Goal: Task Accomplishment & Management: Manage account settings

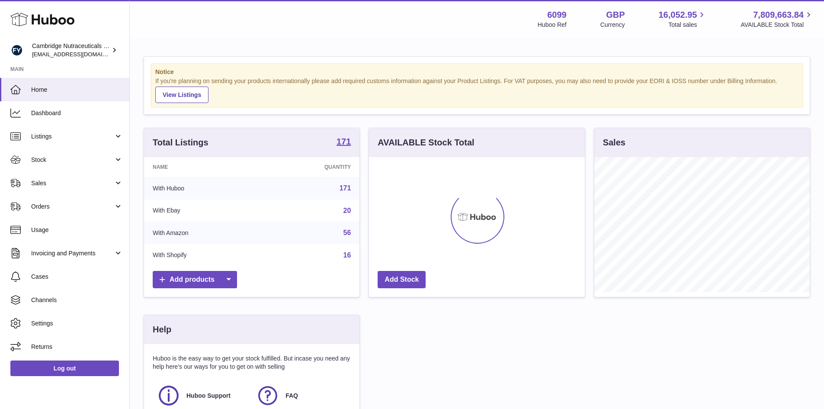
scroll to position [135, 218]
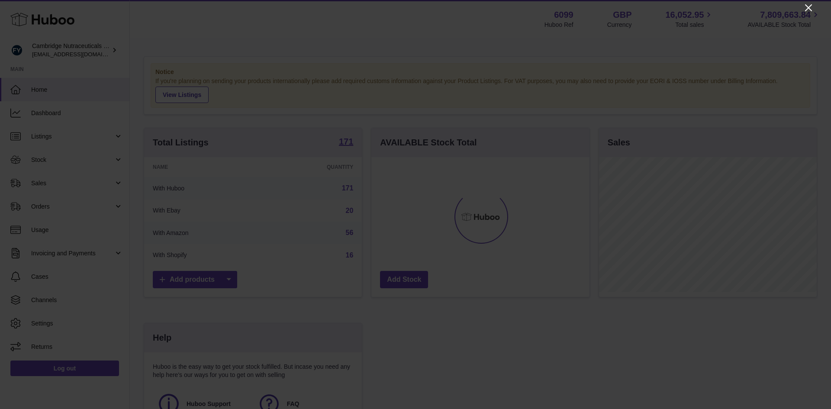
click at [805, 8] on icon "Close" at bounding box center [808, 8] width 10 height 10
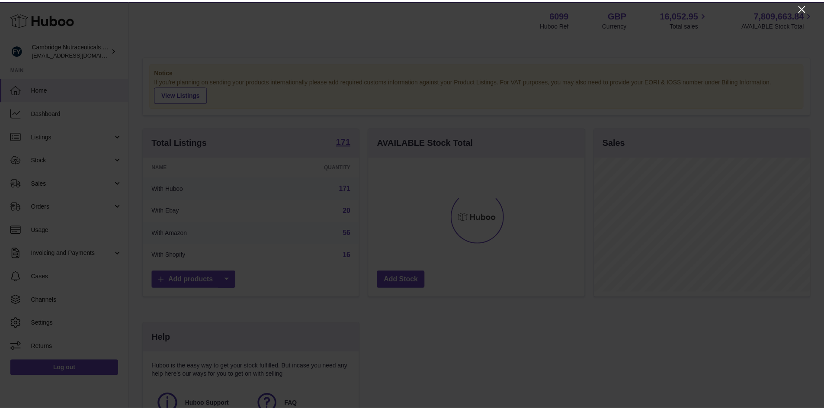
scroll to position [432462, 432382]
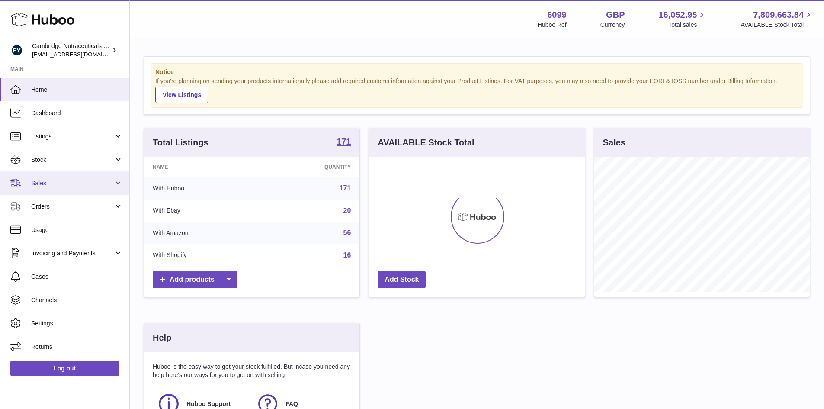
click at [41, 181] on span "Sales" at bounding box center [72, 183] width 83 height 8
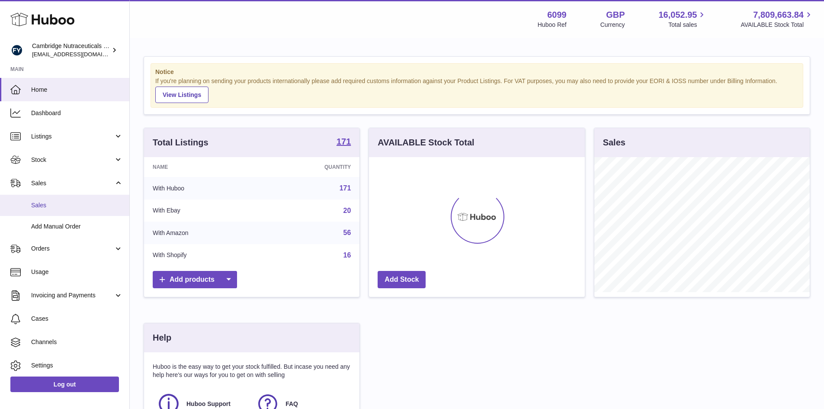
click at [43, 205] on span "Sales" at bounding box center [77, 205] width 92 height 8
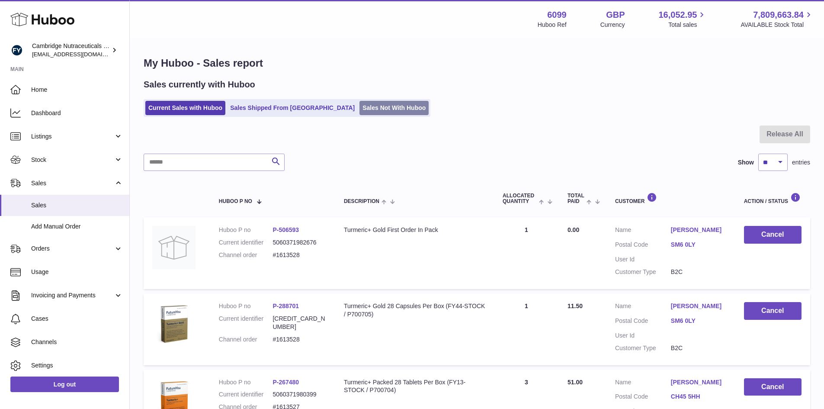
click at [359, 104] on link "Sales Not With Huboo" at bounding box center [393, 108] width 69 height 14
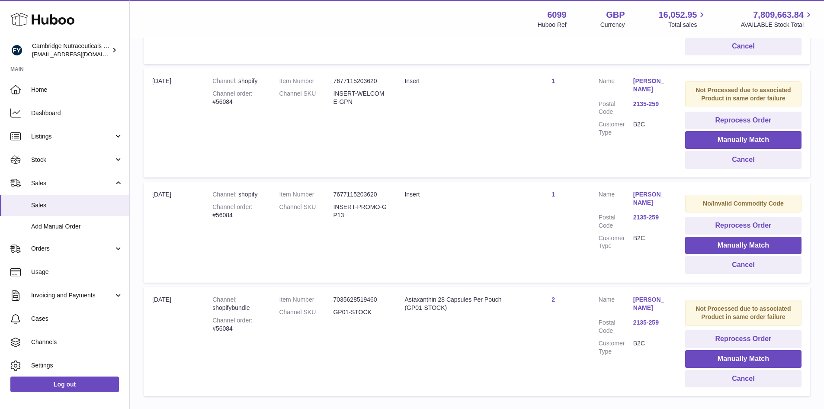
scroll to position [695, 0]
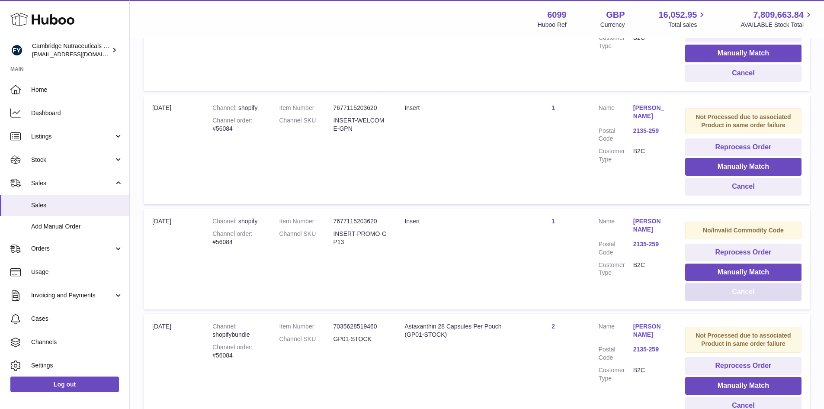
click at [721, 295] on button "Cancel" at bounding box center [743, 292] width 116 height 18
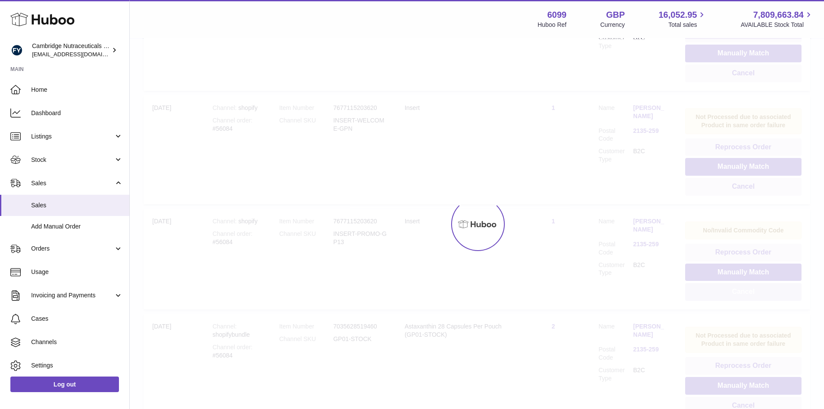
scroll to position [676, 0]
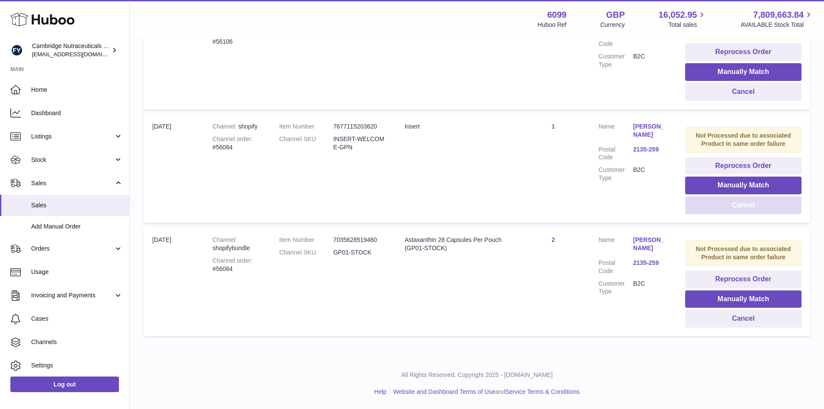
click at [703, 210] on button "Cancel" at bounding box center [743, 205] width 116 height 18
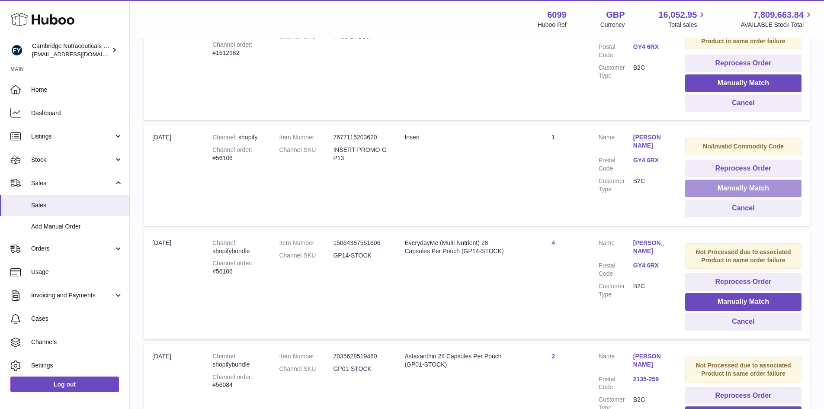
scroll to position [433, 0]
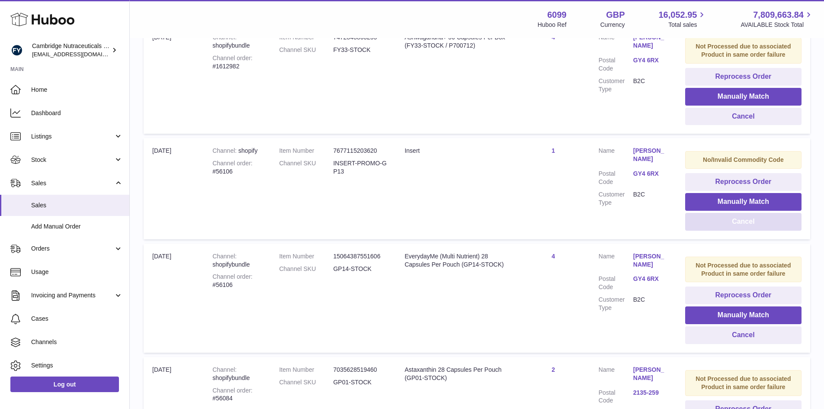
click at [724, 221] on button "Cancel" at bounding box center [743, 222] width 116 height 18
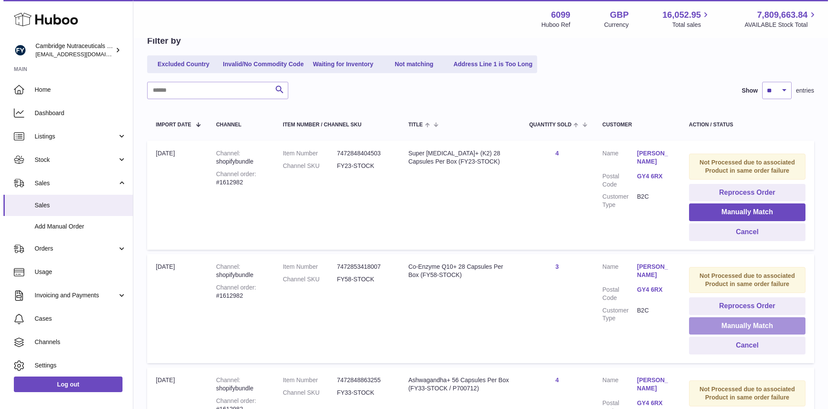
scroll to position [87, 0]
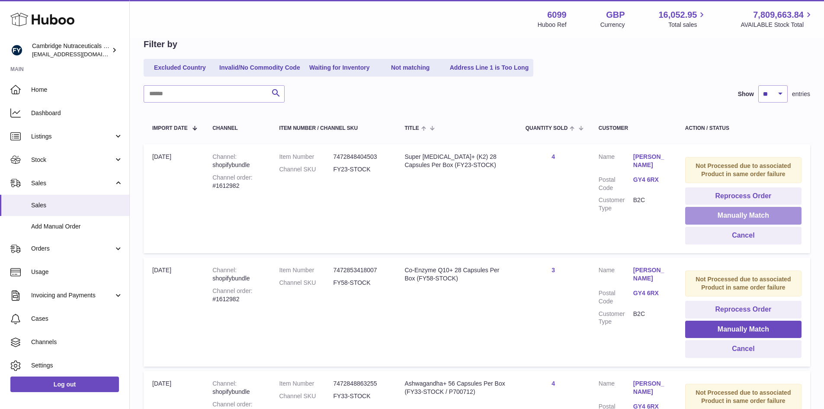
click at [718, 216] on button "Manually Match" at bounding box center [743, 216] width 116 height 18
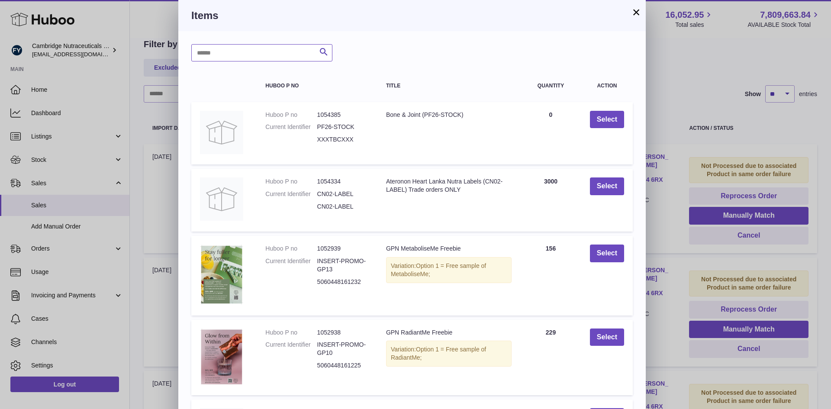
click at [219, 57] on input "text" at bounding box center [261, 52] width 141 height 17
type input "*****"
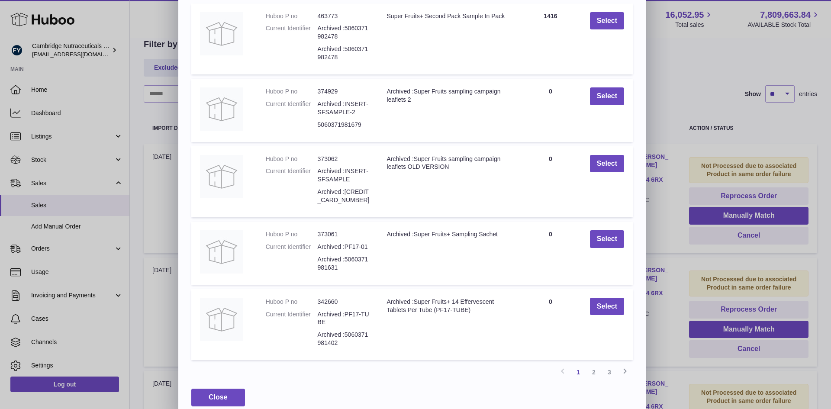
scroll to position [110, 0]
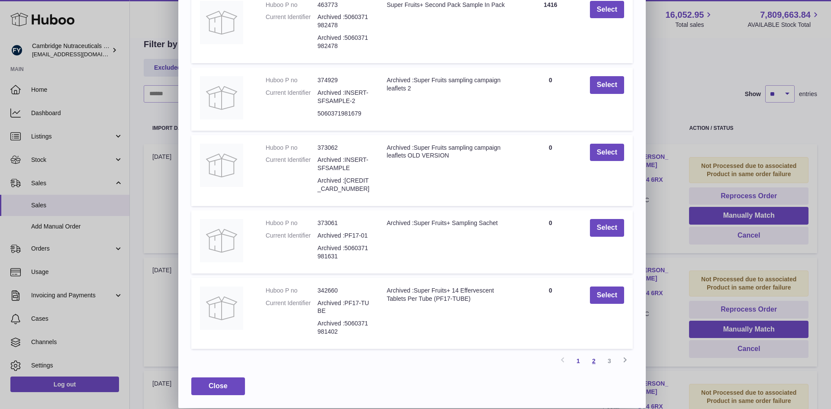
click at [596, 359] on link "2" at bounding box center [594, 361] width 16 height 16
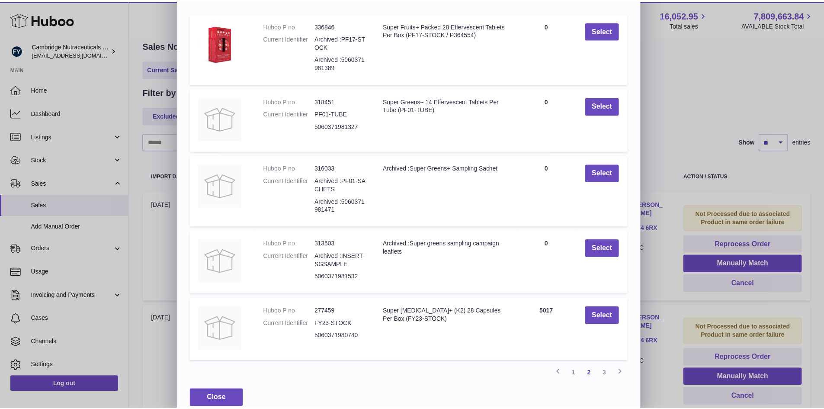
scroll to position [101, 0]
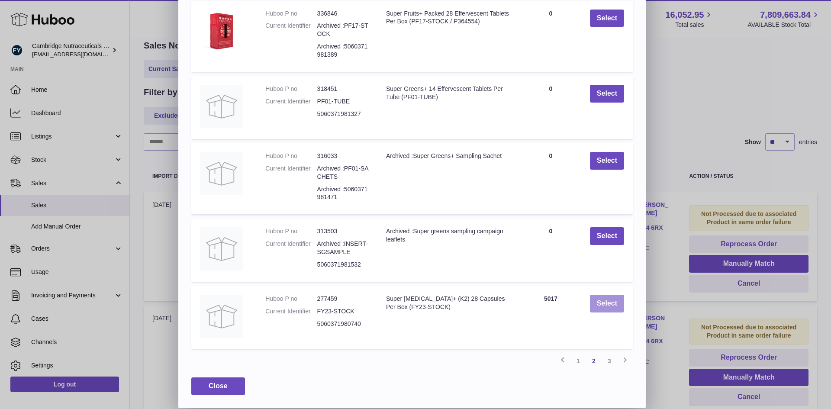
click at [603, 309] on button "Select" at bounding box center [607, 304] width 34 height 18
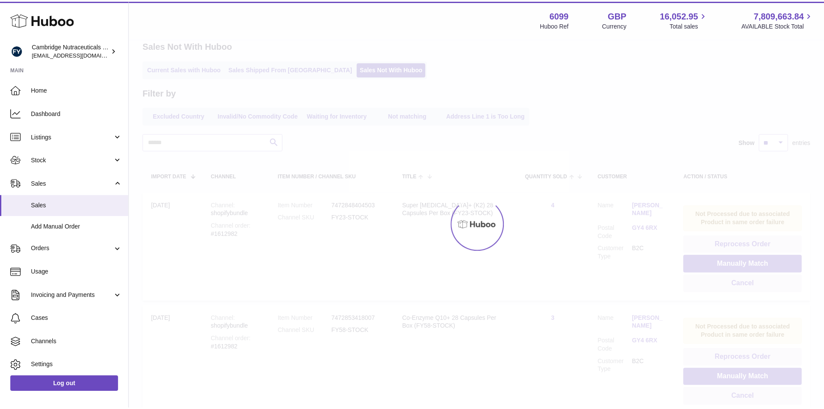
scroll to position [0, 0]
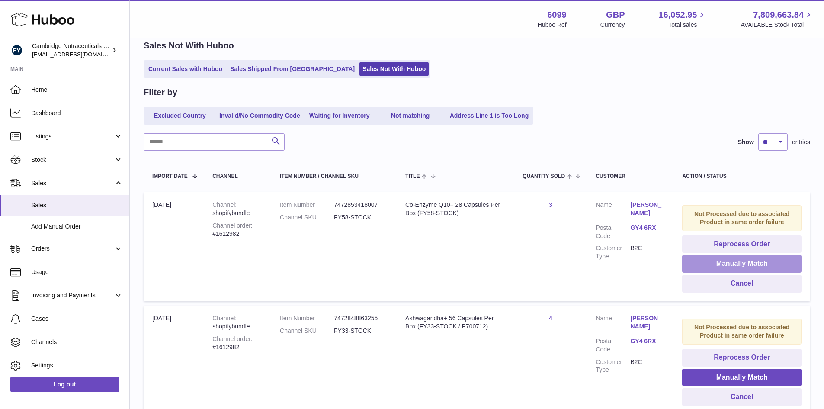
click at [696, 265] on button "Manually Match" at bounding box center [741, 264] width 119 height 18
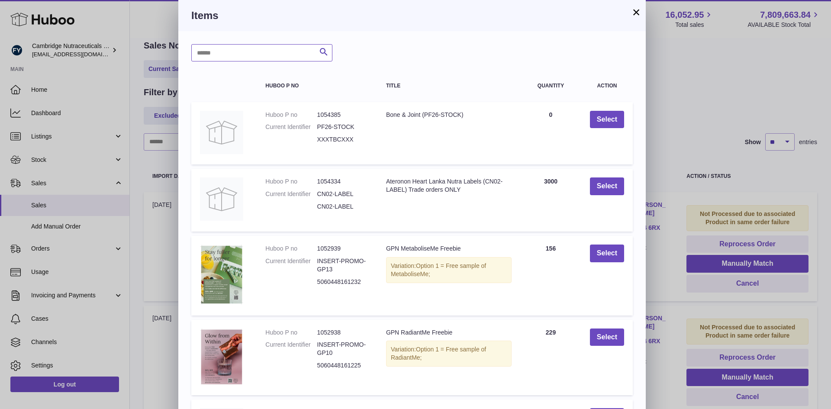
click at [236, 53] on input "text" at bounding box center [261, 52] width 141 height 17
type input "****"
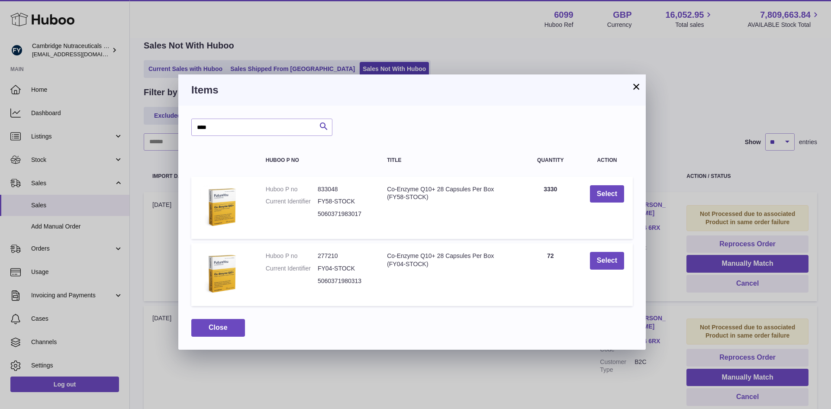
click at [637, 83] on button "×" at bounding box center [636, 86] width 10 height 10
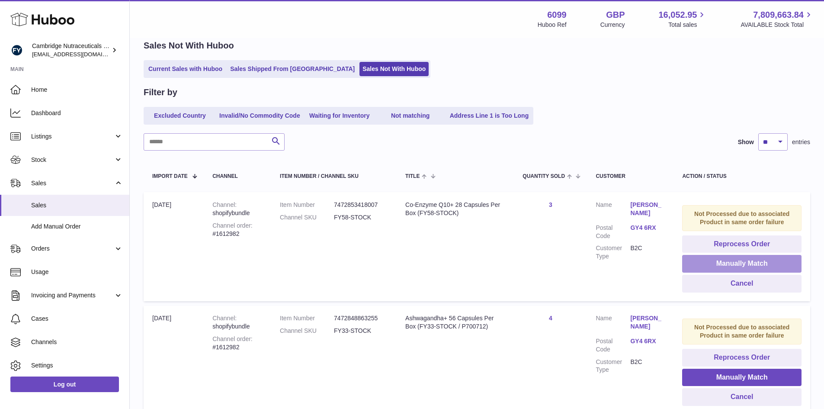
click at [691, 262] on button "Manually Match" at bounding box center [741, 264] width 119 height 18
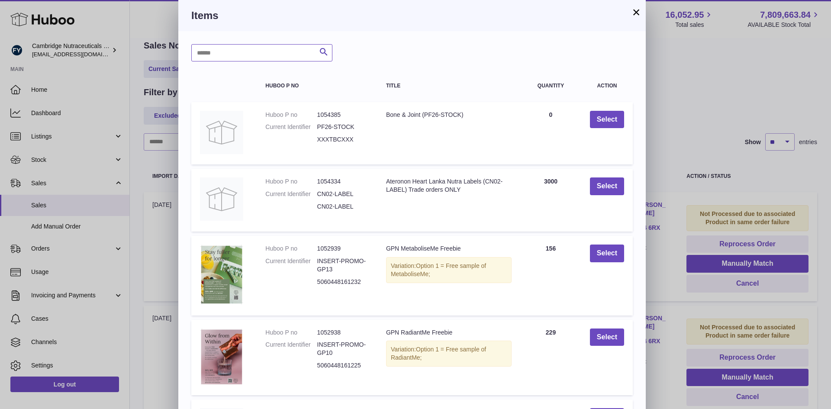
click at [211, 60] on input "text" at bounding box center [261, 52] width 141 height 17
type input "****"
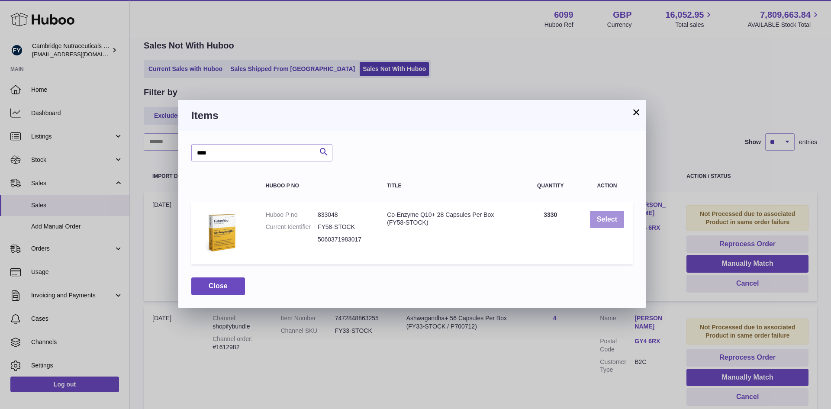
click at [603, 224] on button "Select" at bounding box center [607, 220] width 34 height 18
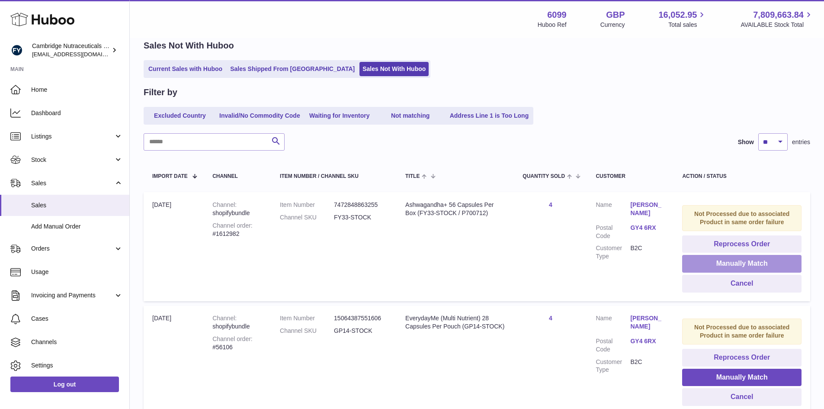
click at [715, 265] on button "Manually Match" at bounding box center [741, 264] width 119 height 18
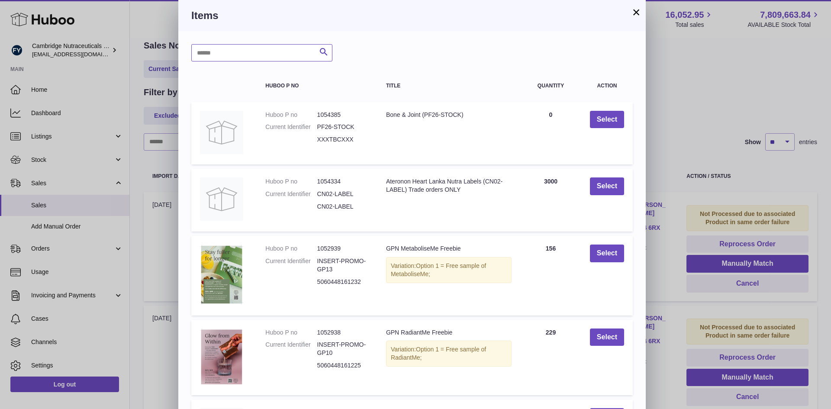
click at [222, 52] on input "text" at bounding box center [261, 52] width 141 height 17
type input "****"
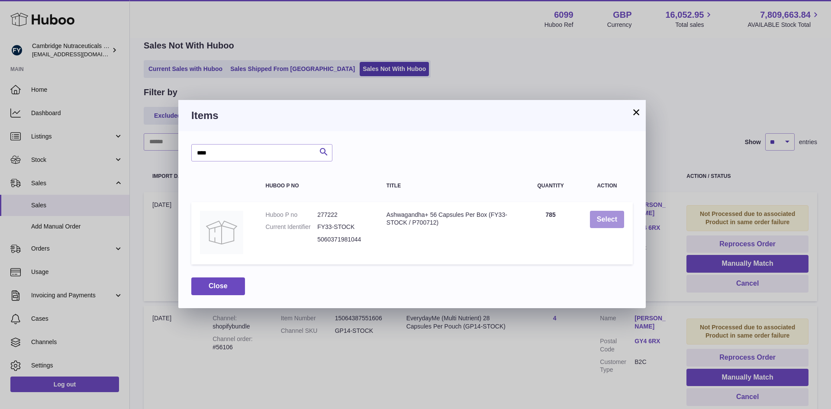
click at [598, 216] on button "Select" at bounding box center [607, 220] width 34 height 18
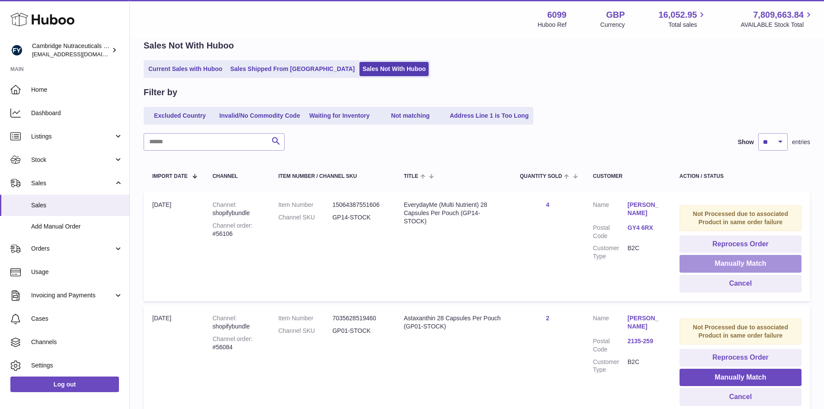
click at [703, 264] on button "Manually Match" at bounding box center [741, 264] width 122 height 18
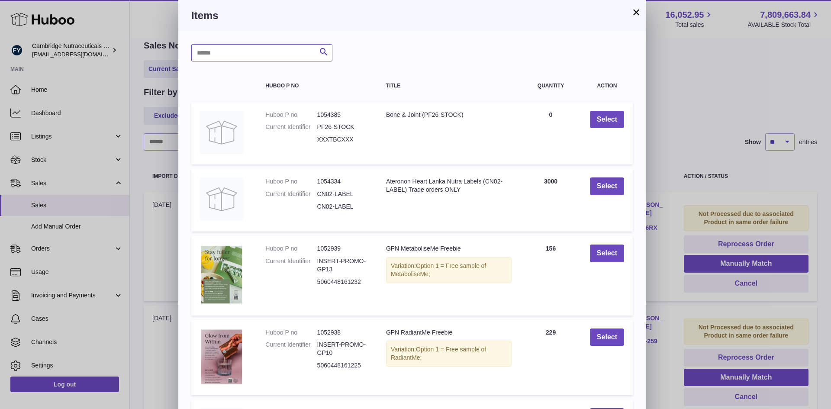
click at [258, 54] on input "text" at bounding box center [261, 52] width 141 height 17
type input "****"
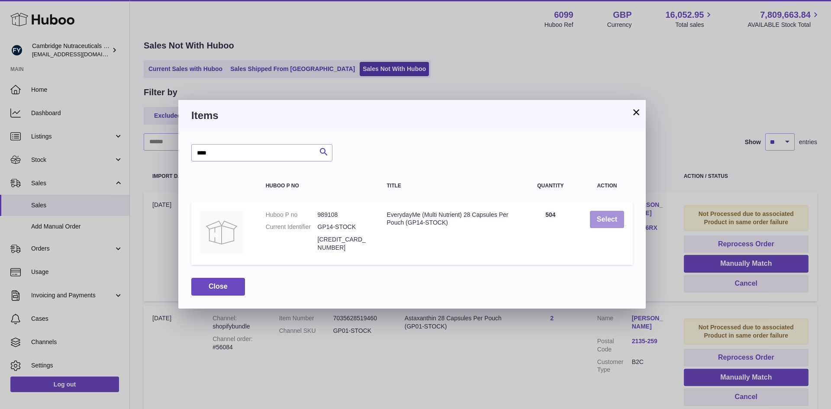
click at [601, 221] on button "Select" at bounding box center [607, 220] width 34 height 18
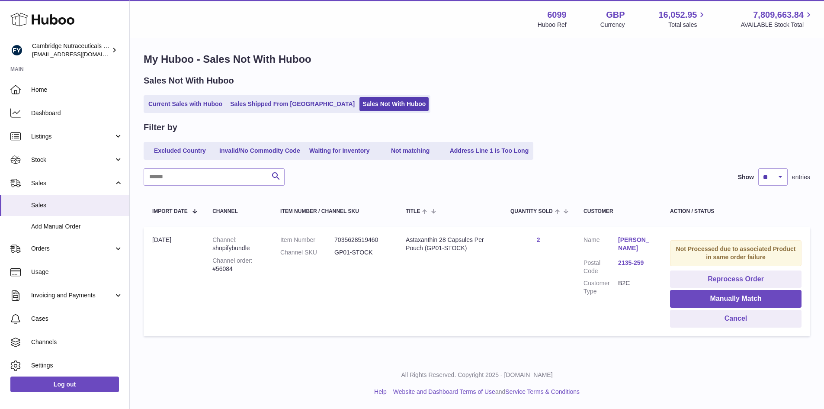
scroll to position [4, 0]
drag, startPoint x: 706, startPoint y: 300, endPoint x: 689, endPoint y: 290, distance: 20.1
click at [706, 299] on button "Manually Match" at bounding box center [736, 299] width 132 height 18
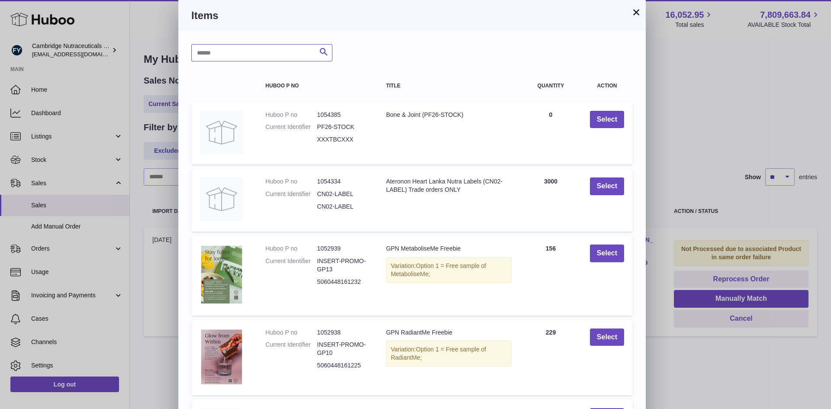
click at [214, 57] on input "text" at bounding box center [261, 52] width 141 height 17
type input "****"
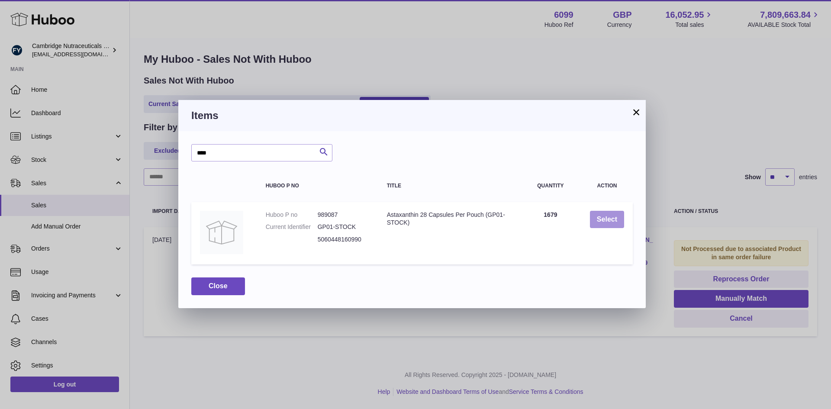
click at [606, 223] on button "Select" at bounding box center [607, 220] width 34 height 18
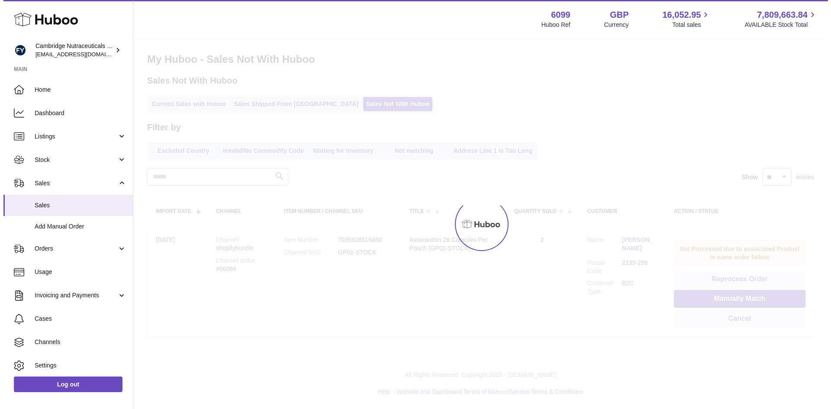
scroll to position [0, 0]
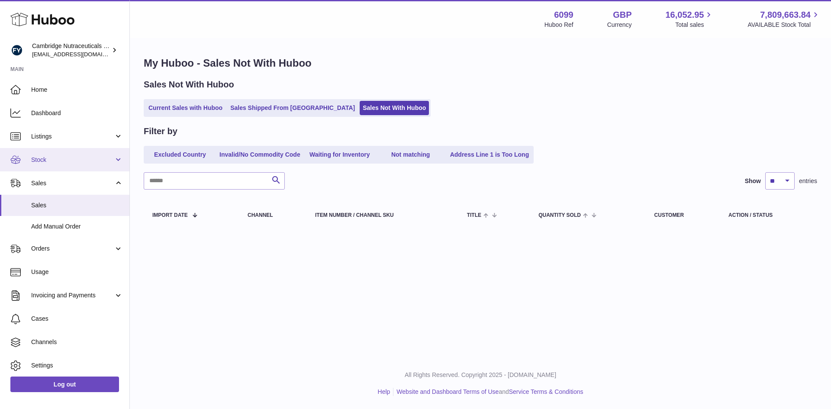
click at [71, 166] on link "Stock" at bounding box center [64, 159] width 129 height 23
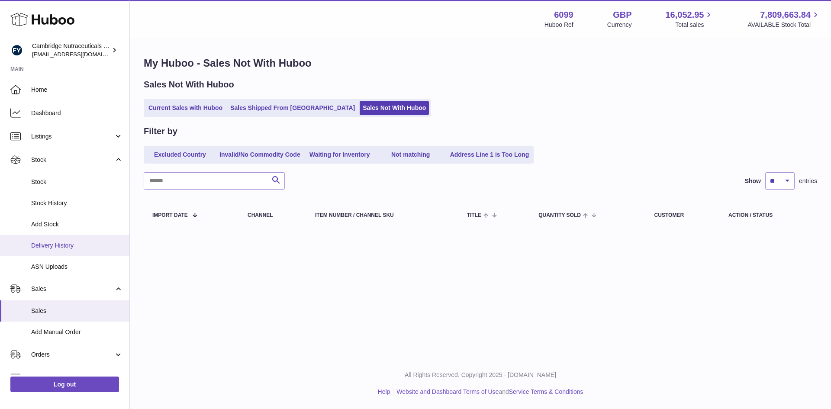
click at [55, 247] on span "Delivery History" at bounding box center [77, 245] width 92 height 8
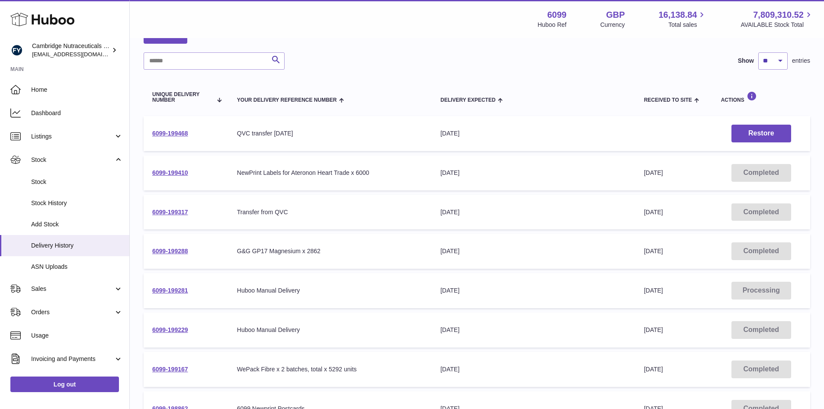
scroll to position [43, 0]
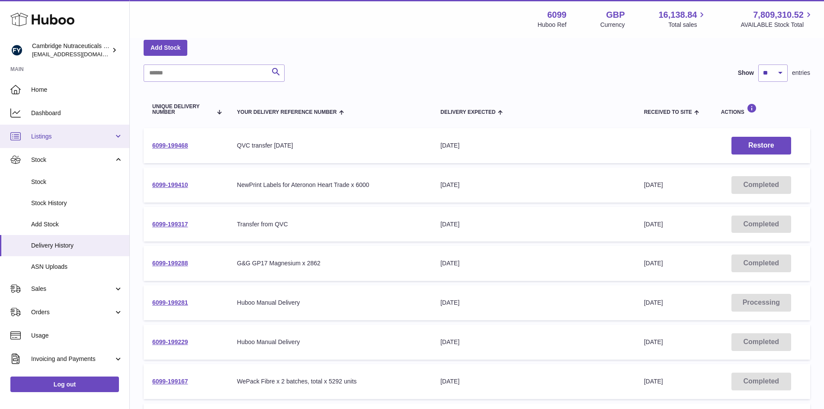
click at [55, 138] on span "Listings" at bounding box center [72, 136] width 83 height 8
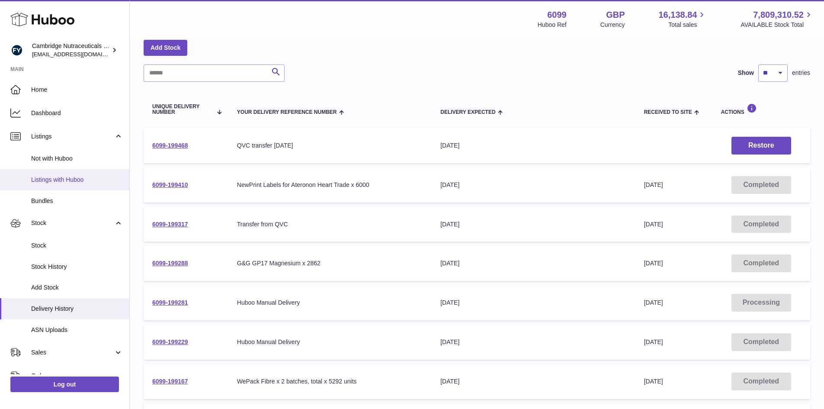
click at [58, 178] on span "Listings with Huboo" at bounding box center [77, 180] width 92 height 8
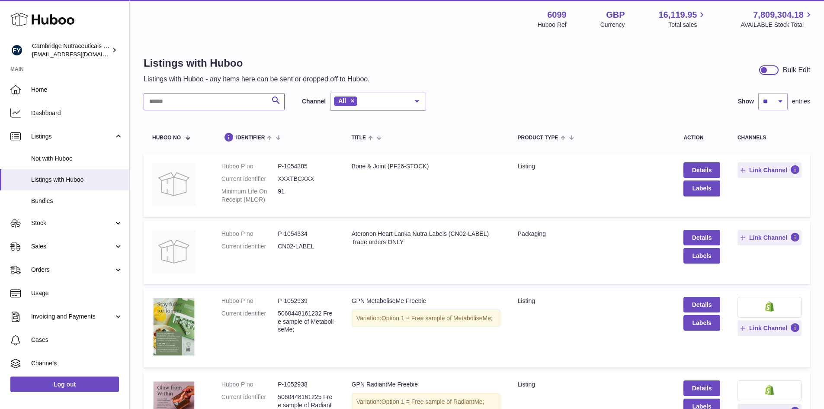
click at [181, 98] on input "text" at bounding box center [214, 101] width 141 height 17
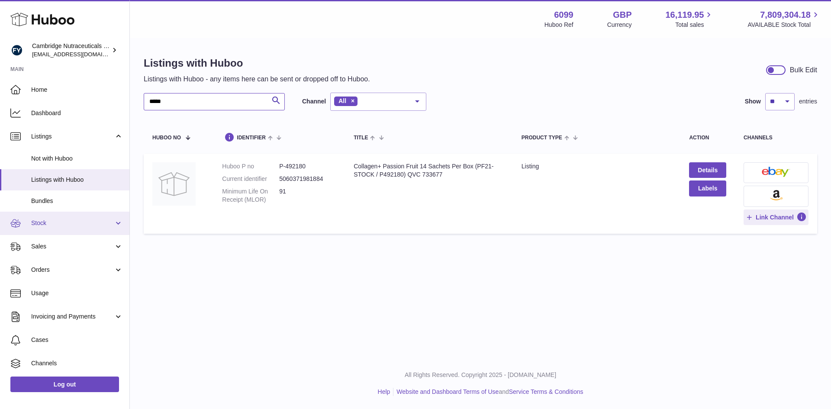
type input "*****"
click at [62, 225] on span "Stock" at bounding box center [72, 223] width 83 height 8
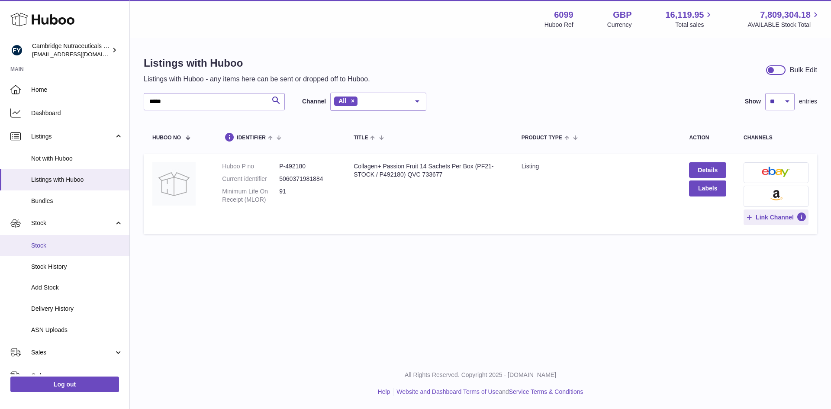
click at [67, 248] on span "Stock" at bounding box center [77, 245] width 92 height 8
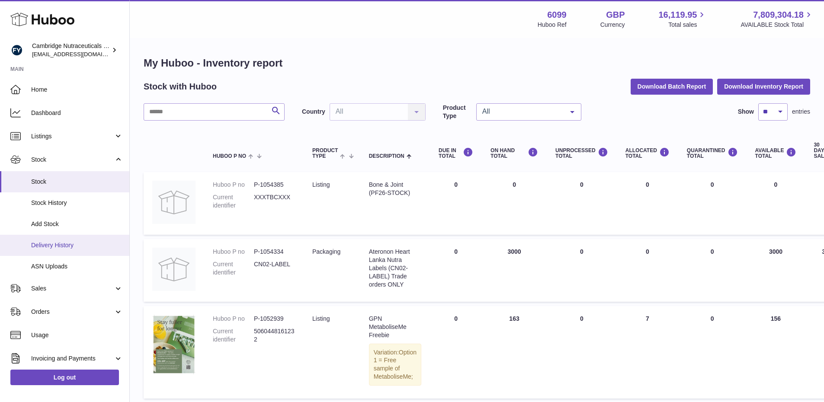
click at [69, 248] on span "Delivery History" at bounding box center [77, 245] width 92 height 8
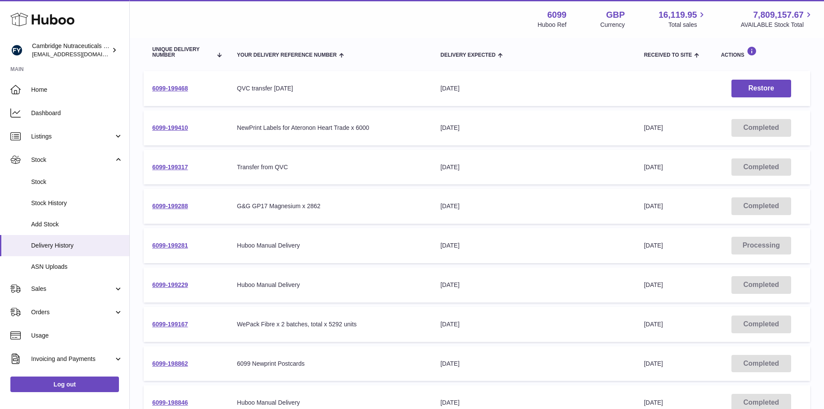
scroll to position [87, 0]
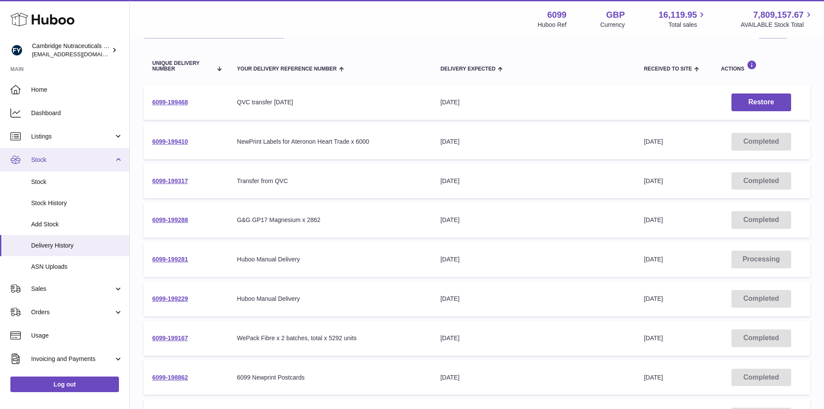
click at [55, 163] on span "Stock" at bounding box center [72, 160] width 83 height 8
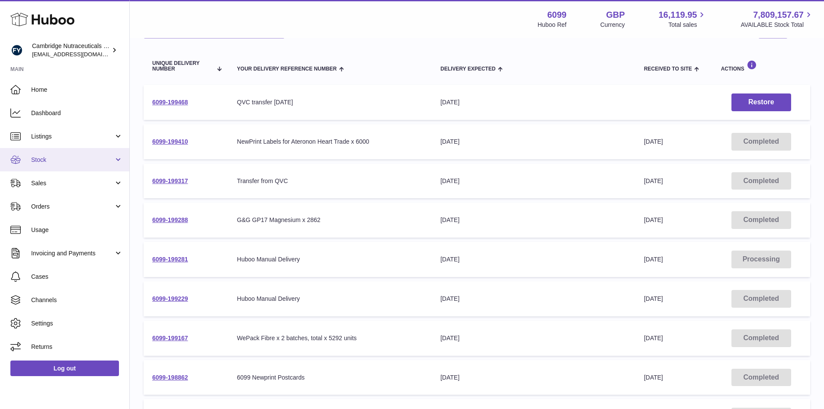
click at [55, 162] on span "Stock" at bounding box center [72, 160] width 83 height 8
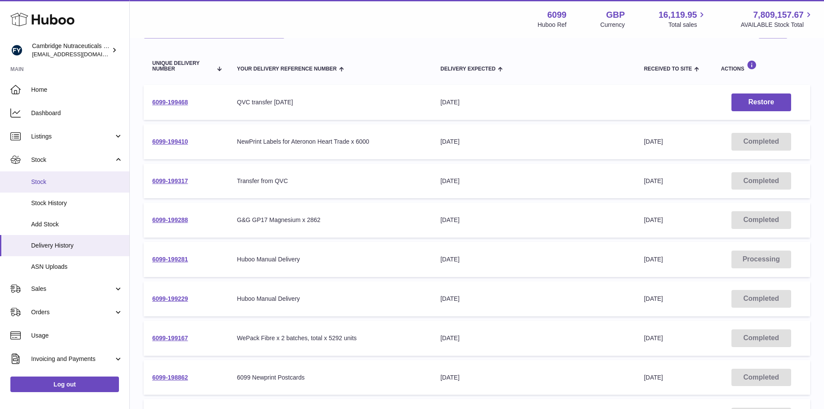
click at [50, 179] on span "Stock" at bounding box center [77, 182] width 92 height 8
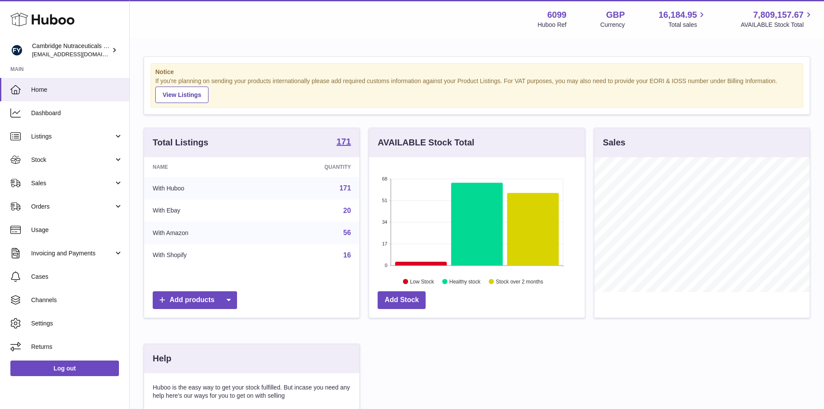
scroll to position [135, 216]
